Goal: Task Accomplishment & Management: Manage account settings

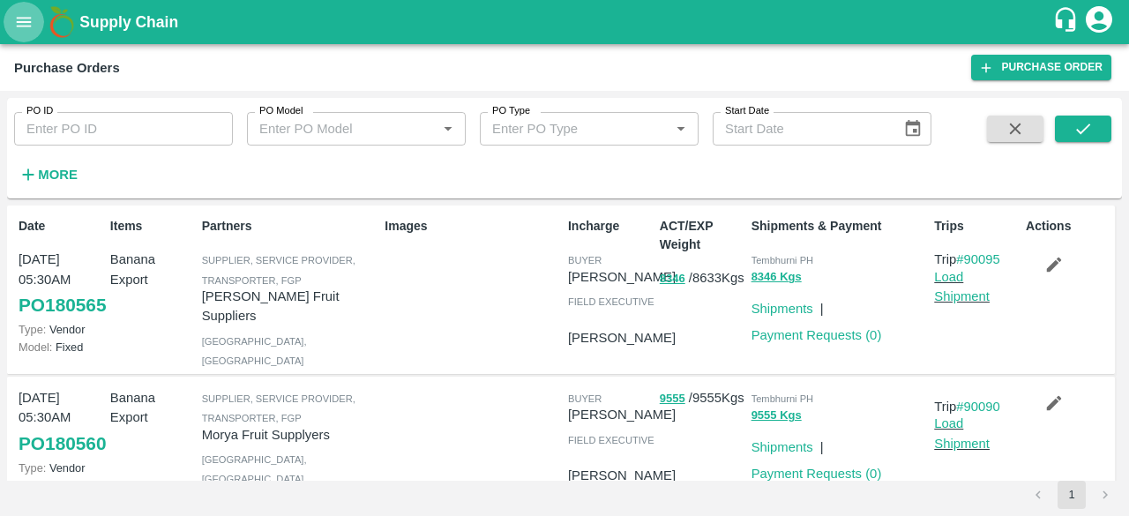
click at [21, 21] on icon "open drawer" at bounding box center [24, 22] width 15 height 10
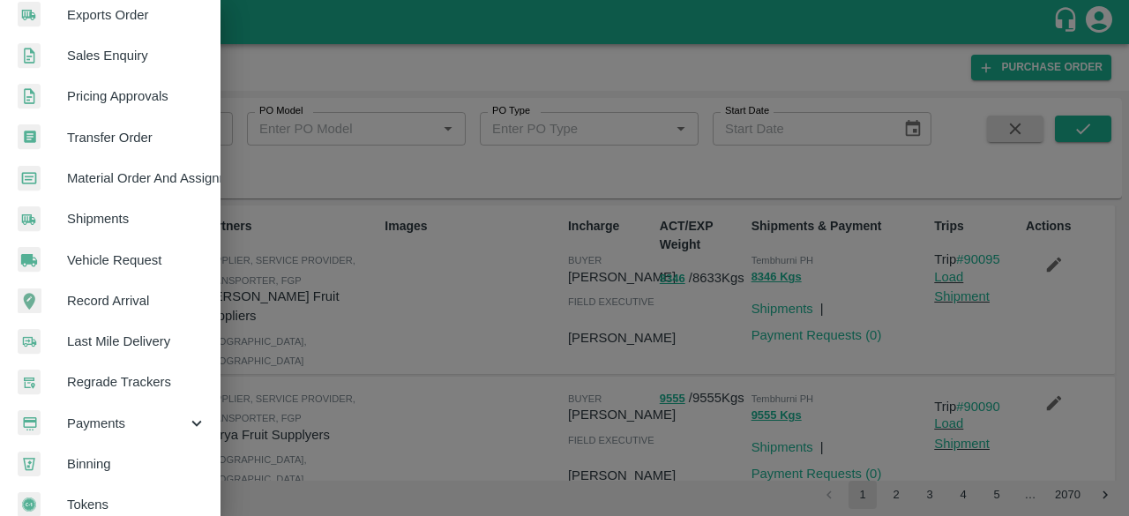
scroll to position [472, 0]
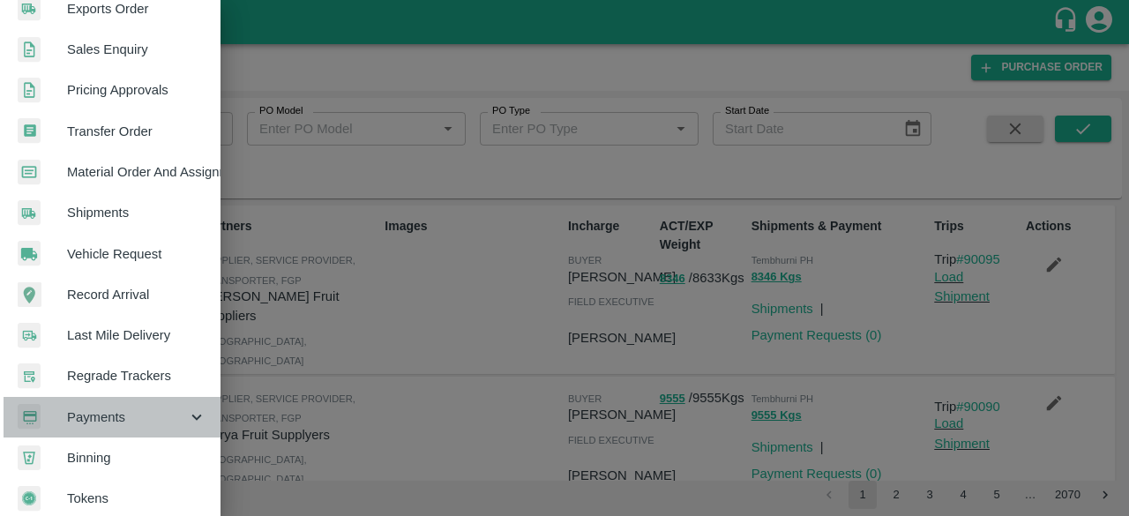
click at [174, 414] on span "Payments" at bounding box center [127, 416] width 120 height 19
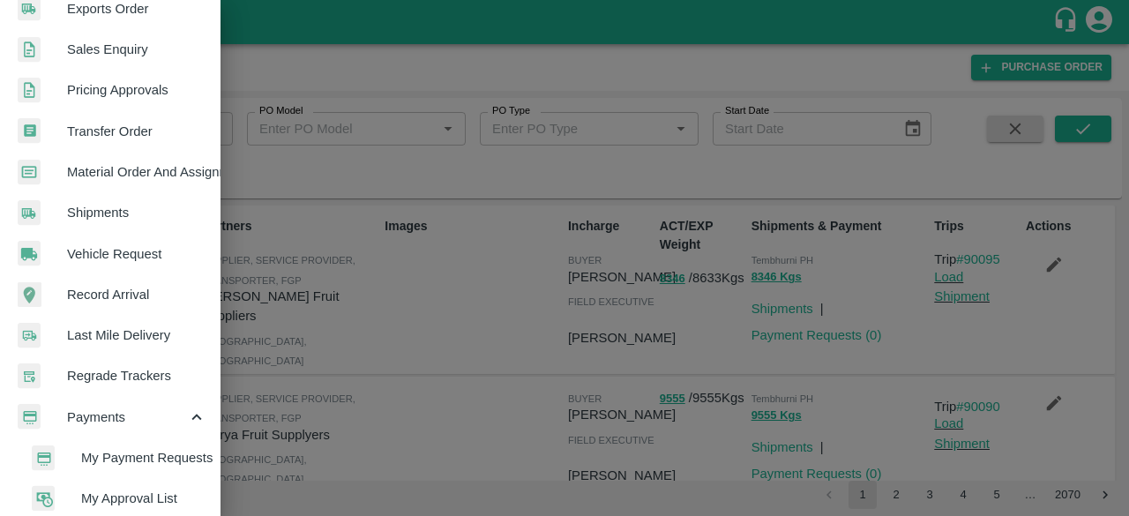
click at [164, 498] on span "My Approval List" at bounding box center [143, 498] width 125 height 19
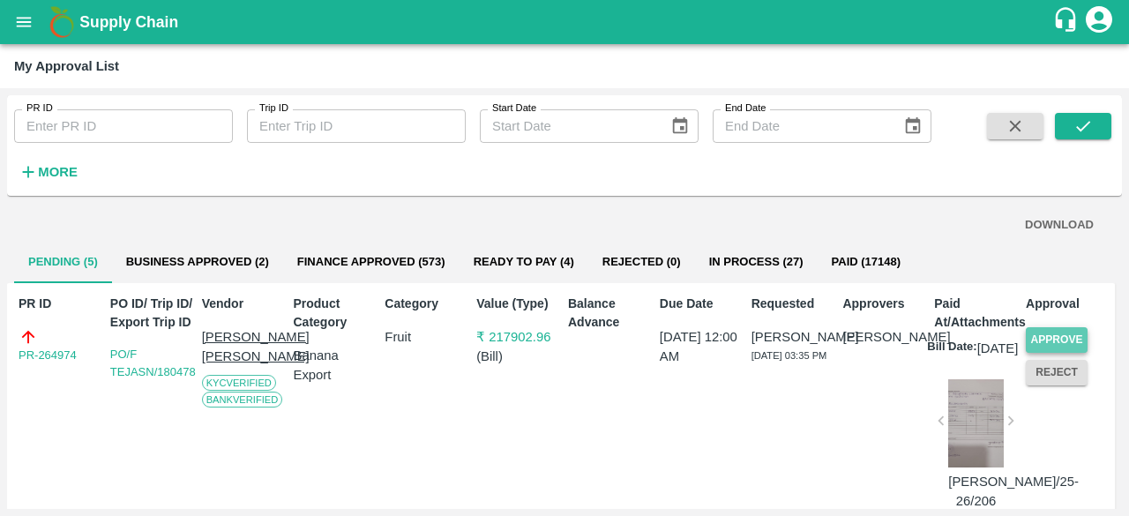
click at [1037, 338] on button "Approve" at bounding box center [1057, 340] width 62 height 26
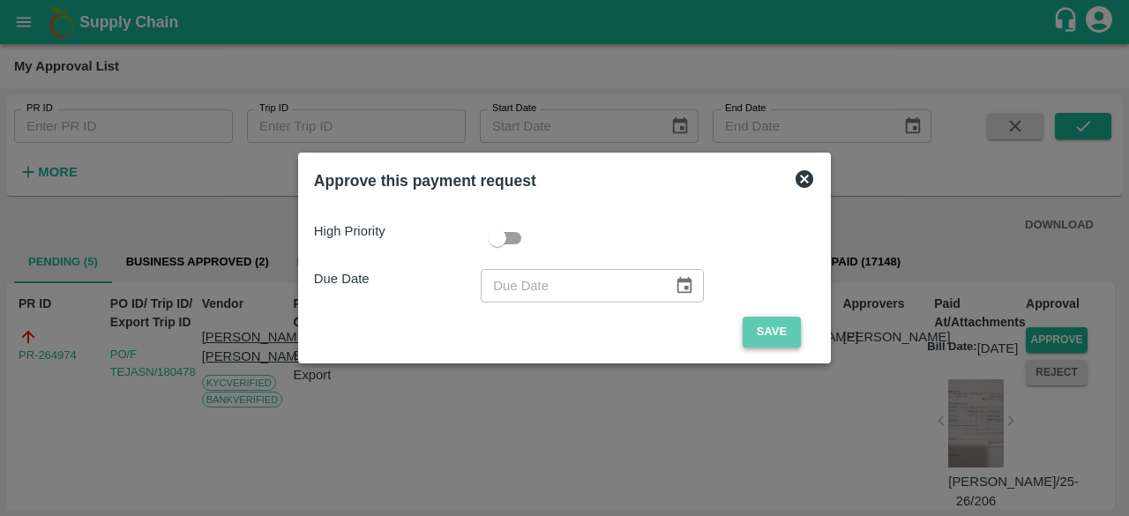
click at [774, 336] on button "Save" at bounding box center [771, 332] width 58 height 31
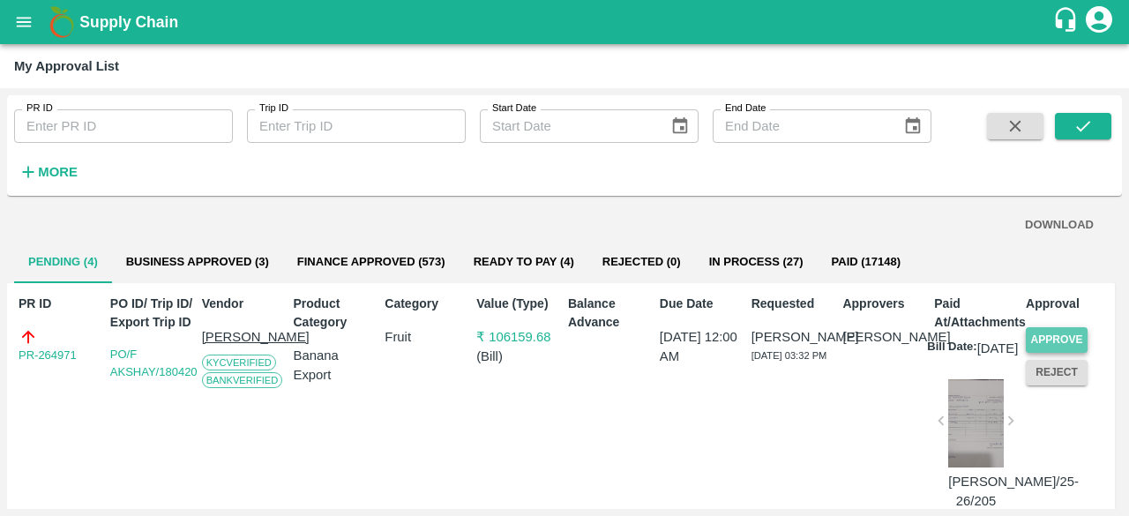
click at [1041, 334] on button "Approve" at bounding box center [1057, 340] width 62 height 26
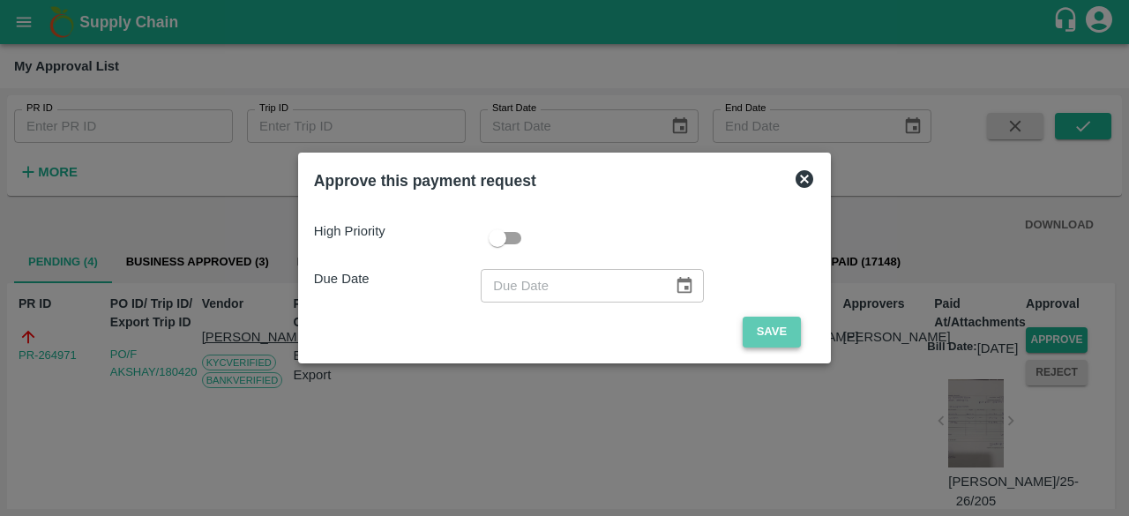
click at [787, 335] on button "Save" at bounding box center [771, 332] width 58 height 31
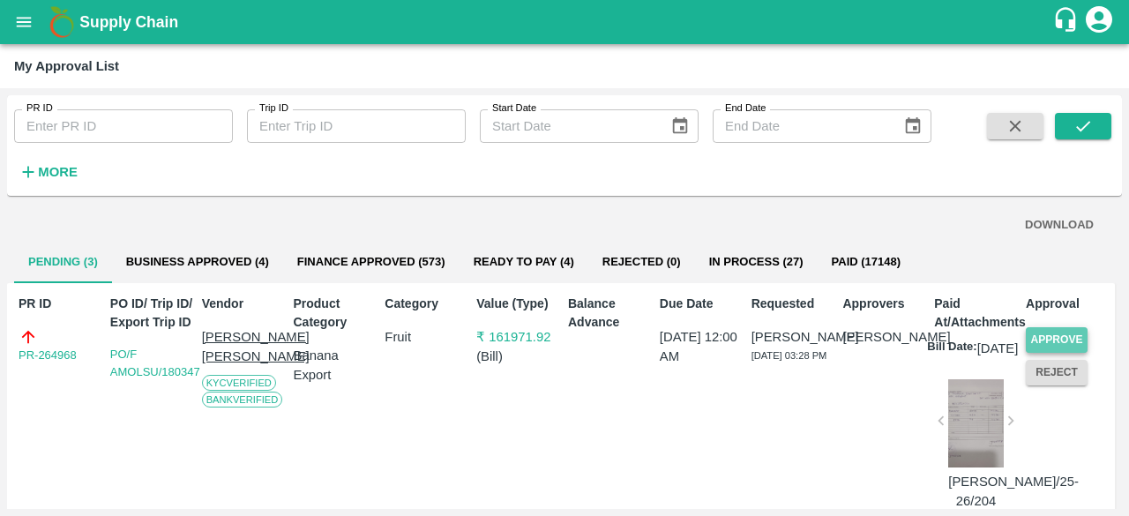
click at [1047, 335] on button "Approve" at bounding box center [1057, 340] width 62 height 26
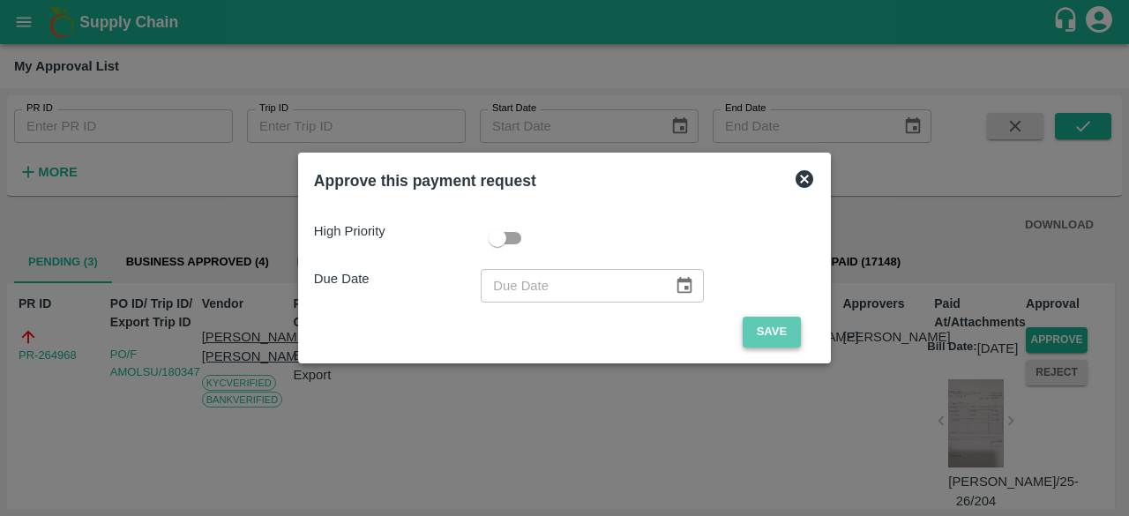
click at [766, 336] on button "Save" at bounding box center [771, 332] width 58 height 31
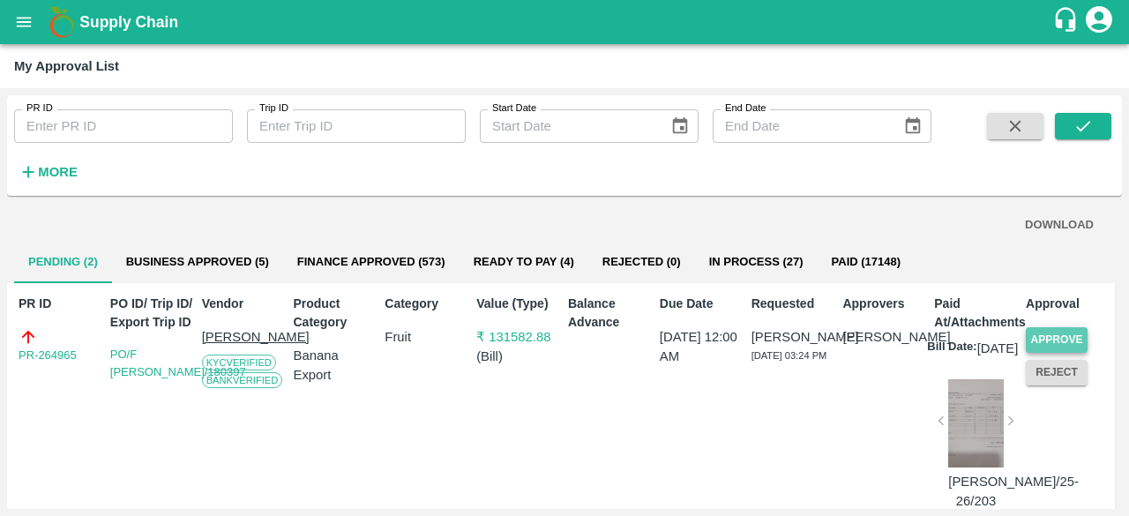
click at [1069, 338] on button "Approve" at bounding box center [1057, 340] width 62 height 26
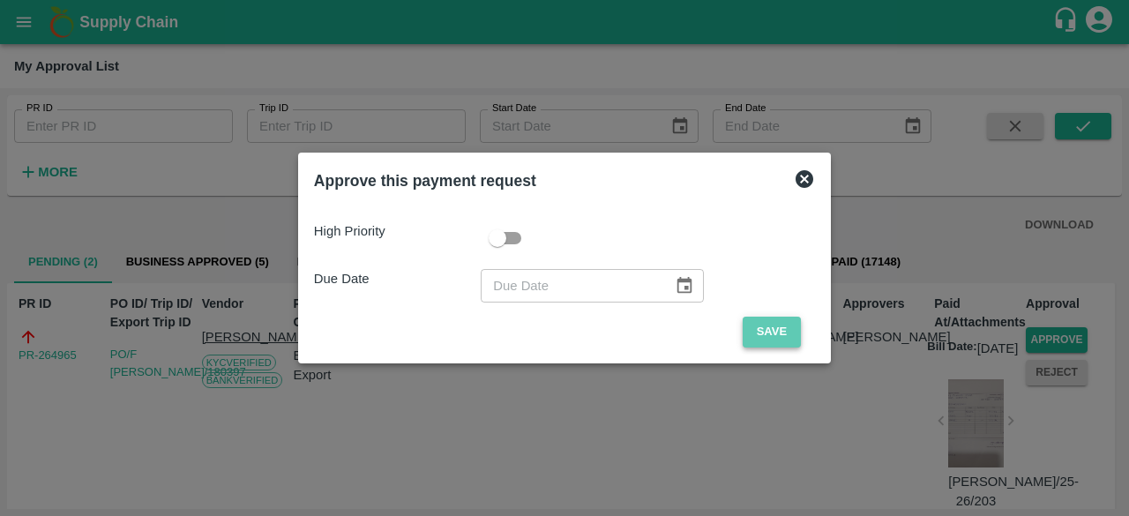
click at [751, 321] on button "Save" at bounding box center [771, 332] width 58 height 31
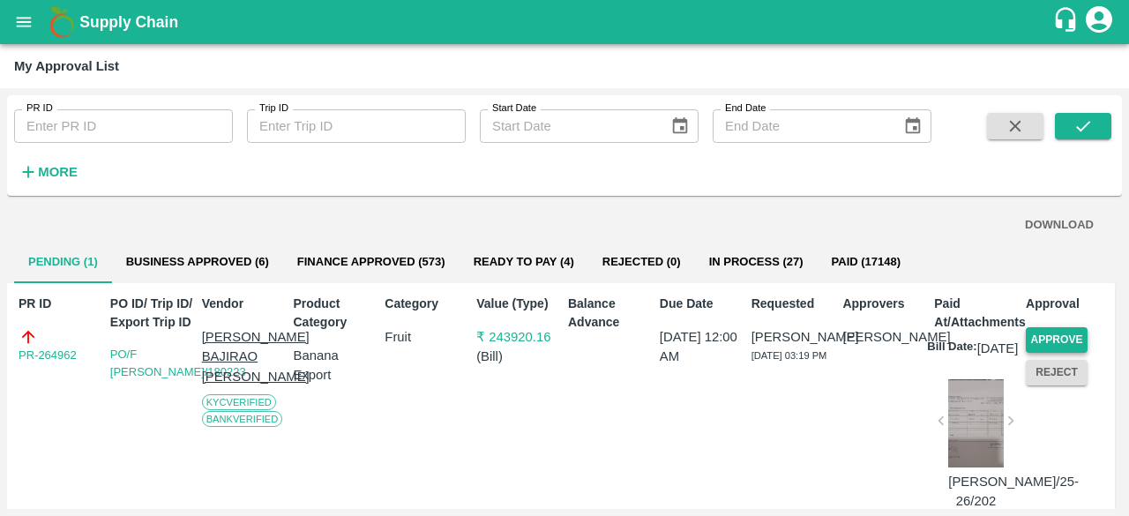
click at [1072, 333] on button "Approve" at bounding box center [1057, 340] width 62 height 26
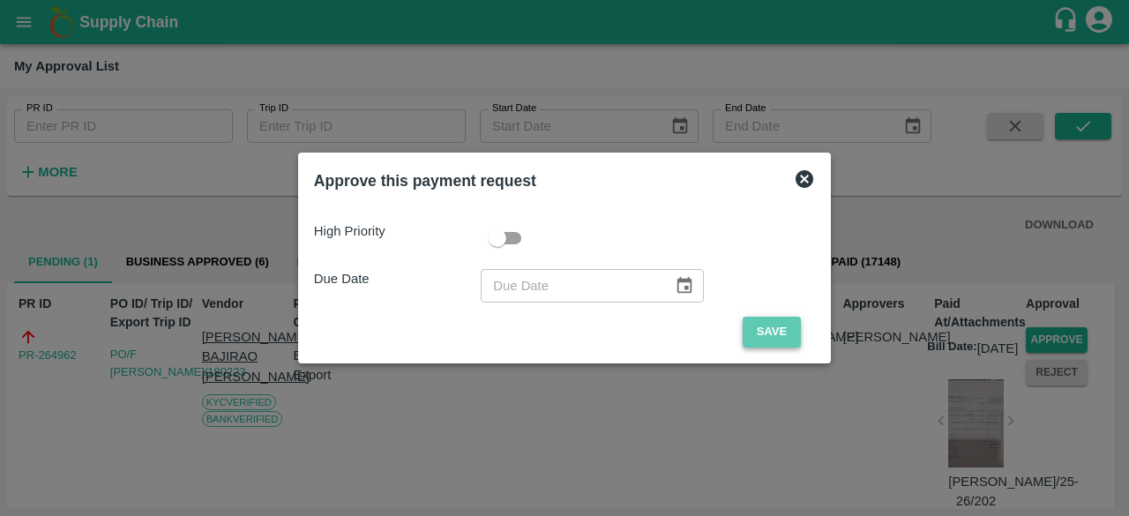
click at [765, 336] on button "Save" at bounding box center [771, 332] width 58 height 31
